Goal: Navigation & Orientation: Find specific page/section

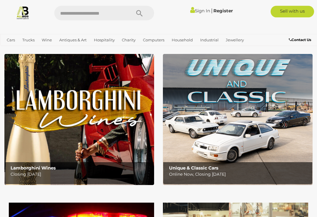
scroll to position [10, 0]
click at [0, 0] on link "Unique & Classic Cars" at bounding box center [0, 0] width 0 height 0
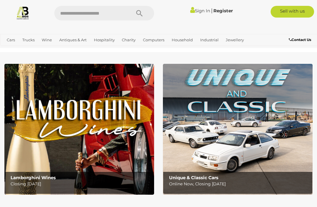
click at [0, 0] on link "Prestige & Luxury Cars" at bounding box center [0, 0] width 0 height 0
click at [0, 0] on link "Motor Vehicles / Cars" at bounding box center [0, 0] width 0 height 0
